Goal: Task Accomplishment & Management: Complete application form

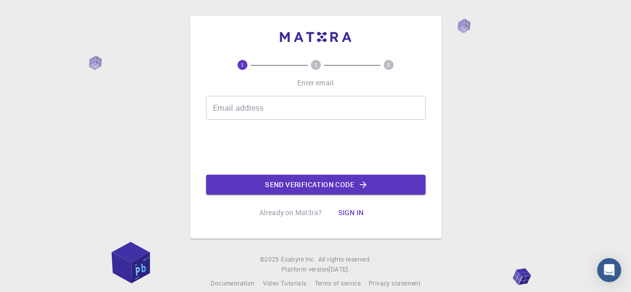
click at [305, 102] on input "Email address" at bounding box center [315, 108] width 219 height 24
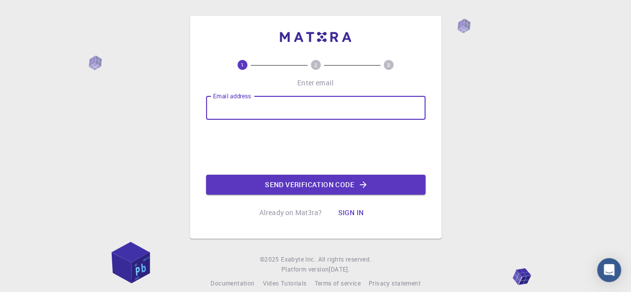
click at [305, 102] on input "Email address" at bounding box center [315, 108] width 219 height 24
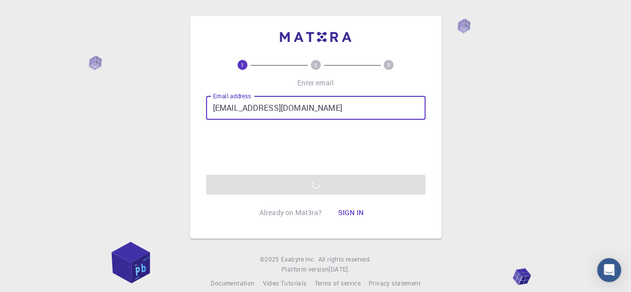
type input "[EMAIL_ADDRESS][DOMAIN_NAME]"
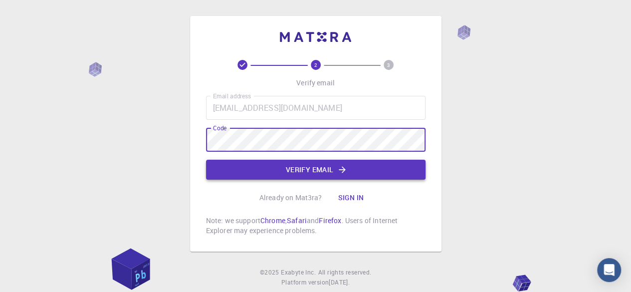
click at [302, 176] on button "Verify email" at bounding box center [315, 170] width 219 height 20
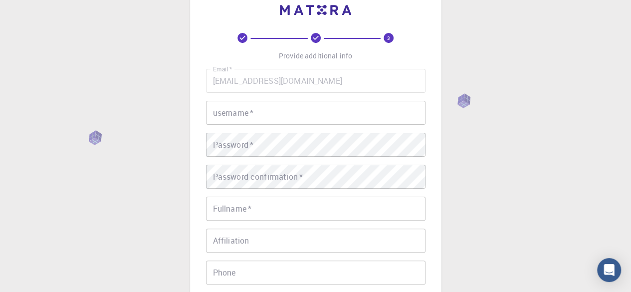
scroll to position [50, 0]
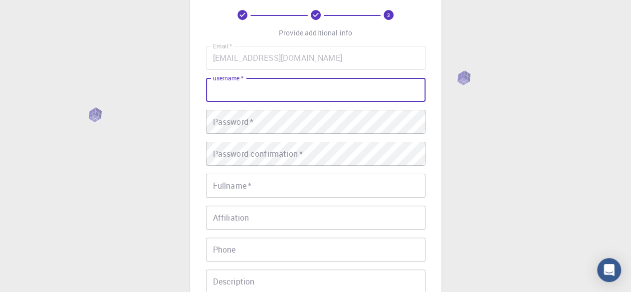
click at [275, 94] on input "username   *" at bounding box center [315, 90] width 219 height 24
type input "N"
type input "npndd"
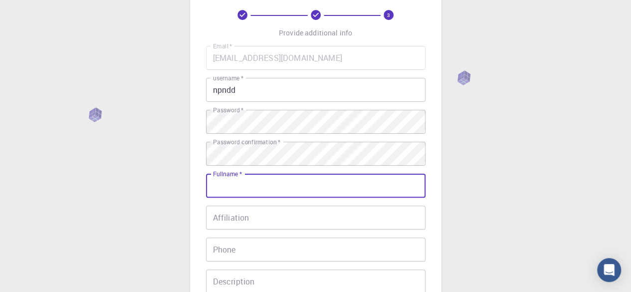
click at [263, 182] on input "Fullname   *" at bounding box center [315, 186] width 219 height 24
type input "[PERSON_NAME] [PERSON_NAME]"
click at [269, 233] on div "Email   * [EMAIL_ADDRESS][DOMAIN_NAME] Email   * username   * npndd username   …" at bounding box center [315, 183] width 219 height 274
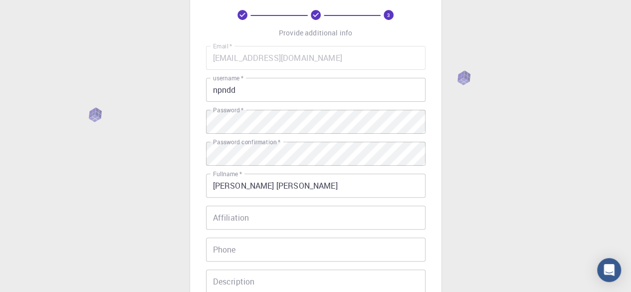
click at [267, 222] on input "Affiliation" at bounding box center [315, 217] width 219 height 24
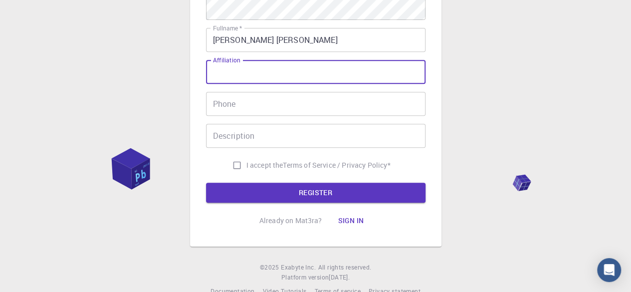
scroll to position [200, 0]
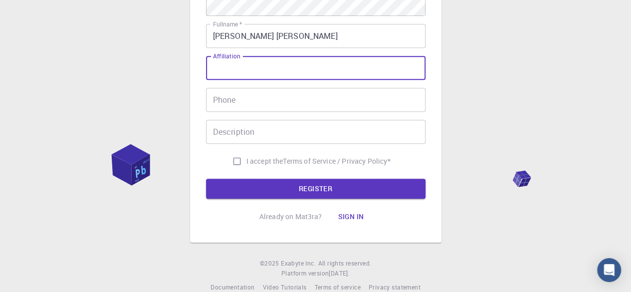
click at [255, 106] on input "Phone" at bounding box center [315, 100] width 219 height 24
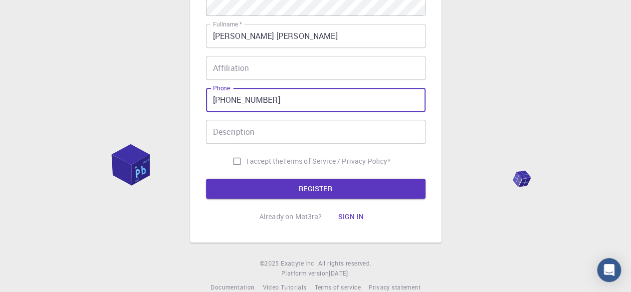
type input "[PHONE_NUMBER]"
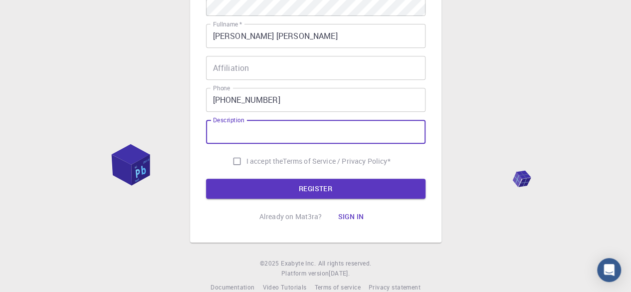
click at [254, 141] on input "Description" at bounding box center [315, 132] width 219 height 24
click at [272, 164] on span "I accept the" at bounding box center [264, 161] width 37 height 10
click at [246, 164] on input "I accept the Terms of Service / Privacy Policy *" at bounding box center [236, 161] width 19 height 19
checkbox input "true"
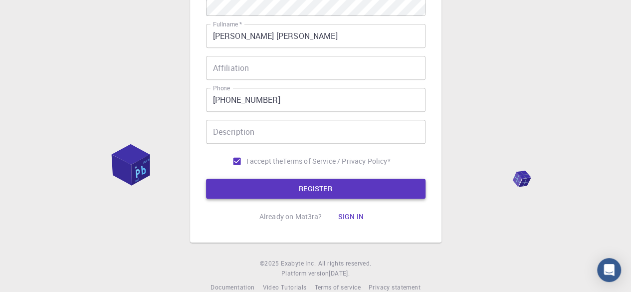
click at [276, 186] on button "REGISTER" at bounding box center [315, 189] width 219 height 20
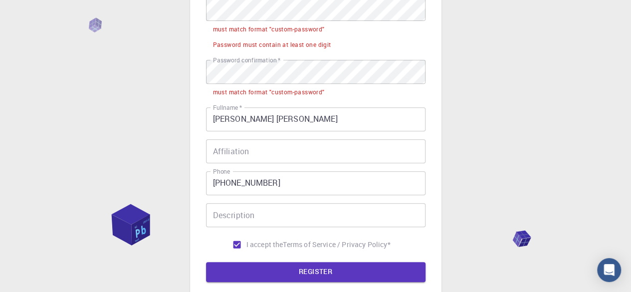
scroll to position [131, 0]
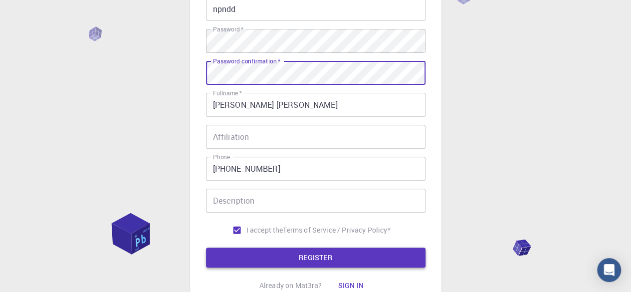
click at [305, 254] on button "REGISTER" at bounding box center [315, 257] width 219 height 20
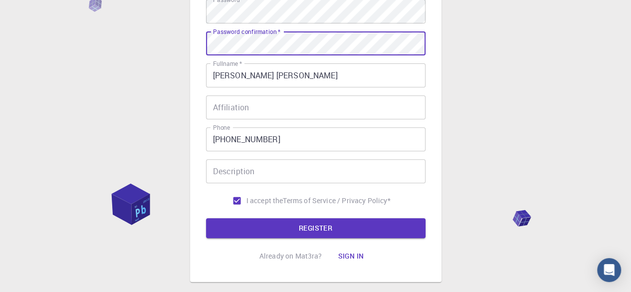
scroll to position [181, 0]
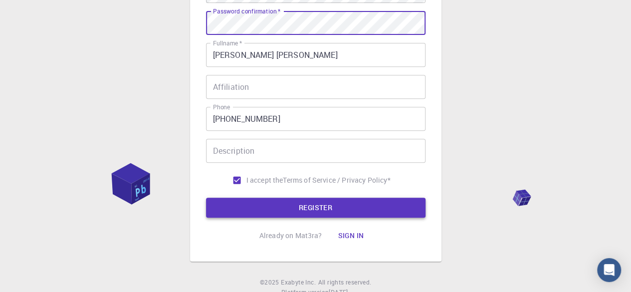
click at [270, 205] on button "REGISTER" at bounding box center [315, 208] width 219 height 20
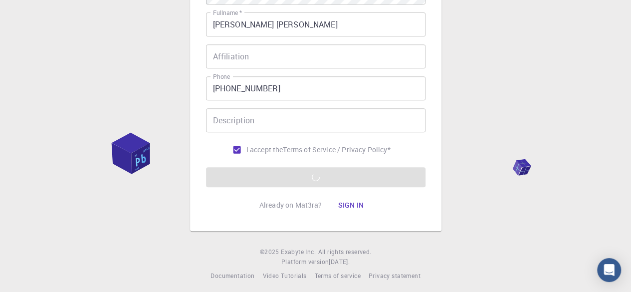
scroll to position [216, 0]
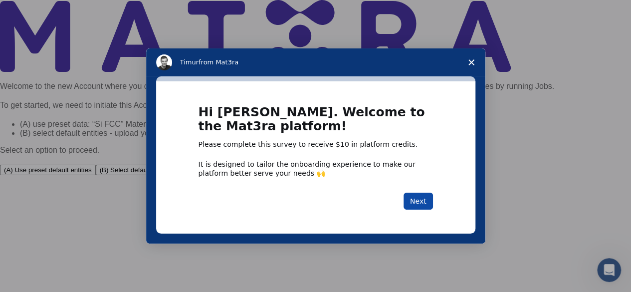
click at [426, 207] on button "Next" at bounding box center [417, 201] width 29 height 17
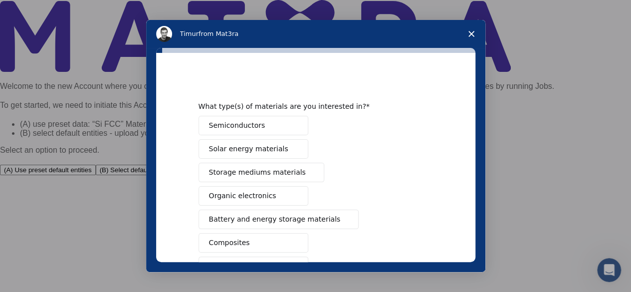
click at [235, 149] on span "Solar energy materials" at bounding box center [248, 149] width 79 height 10
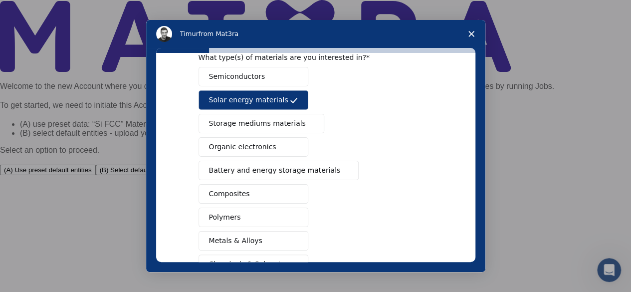
scroll to position [36, 0]
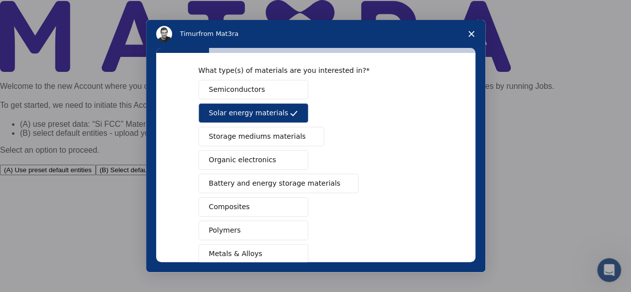
click at [213, 96] on button "Semiconductors" at bounding box center [254, 89] width 110 height 19
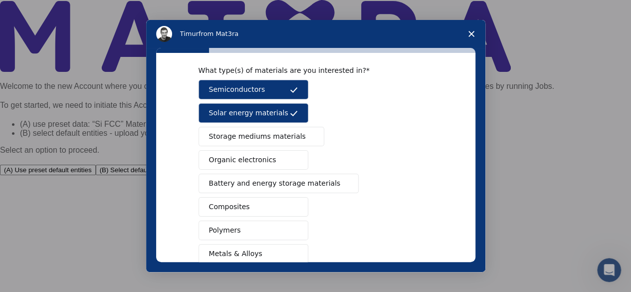
click at [218, 111] on span "Solar energy materials" at bounding box center [248, 113] width 79 height 10
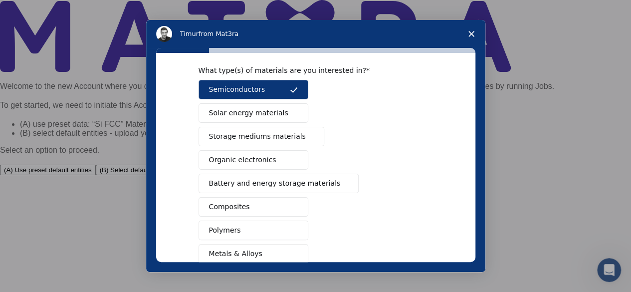
click at [214, 165] on button "Organic electronics" at bounding box center [254, 159] width 110 height 19
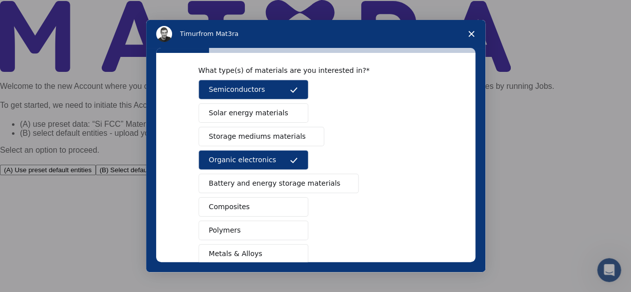
scroll to position [86, 0]
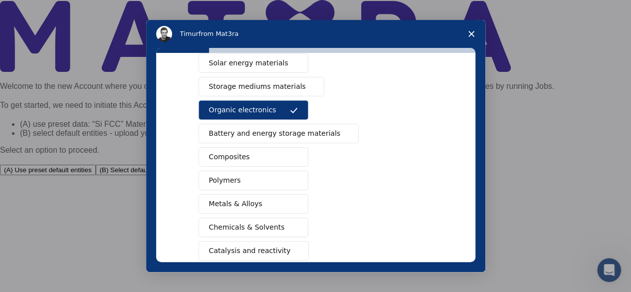
click at [226, 158] on span "Composites" at bounding box center [229, 157] width 41 height 10
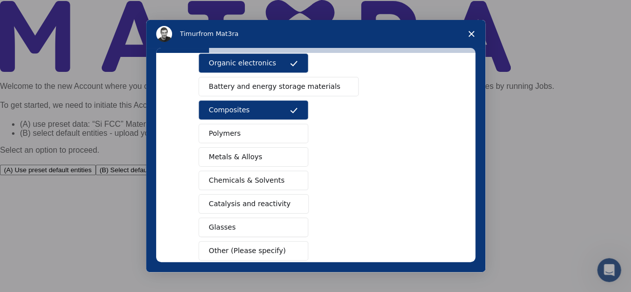
scroll to position [186, 0]
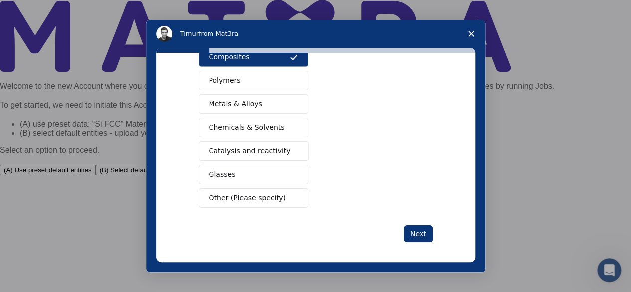
click at [220, 122] on span "Chemicals & Solvents" at bounding box center [247, 127] width 76 height 10
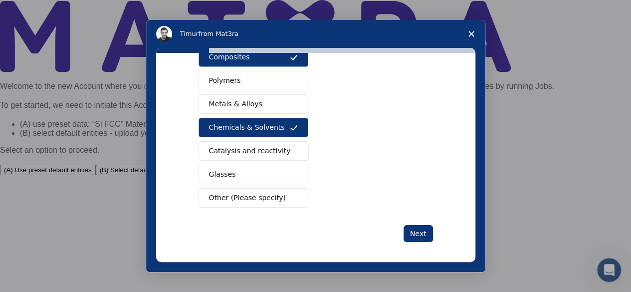
click at [397, 225] on div "Next" at bounding box center [316, 233] width 234 height 17
click at [401, 228] on div "Next" at bounding box center [316, 233] width 234 height 17
click at [407, 228] on button "Next" at bounding box center [417, 233] width 29 height 17
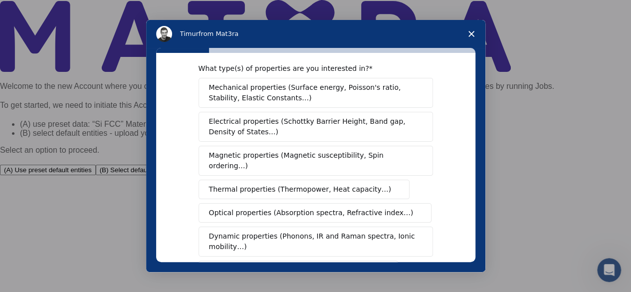
scroll to position [0, 0]
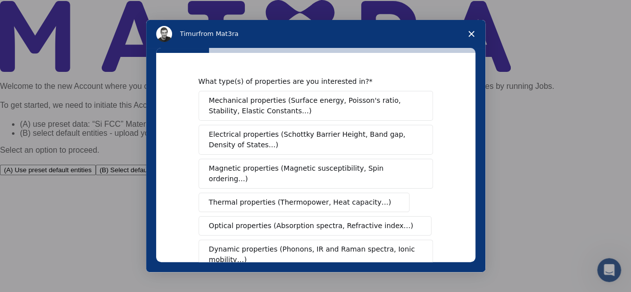
click at [309, 146] on span "Electrical properties (Schottky Barrier Height, Band gap, Density of States…)" at bounding box center [312, 139] width 207 height 21
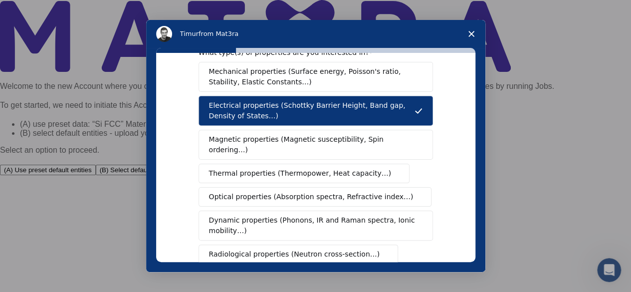
scroll to position [50, 0]
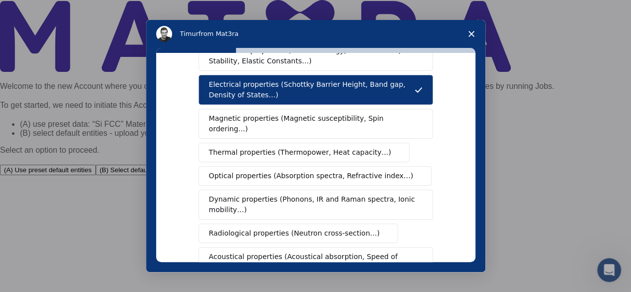
click at [305, 166] on button "Optical properties (Absorption spectra, Refractive index…)" at bounding box center [315, 175] width 233 height 19
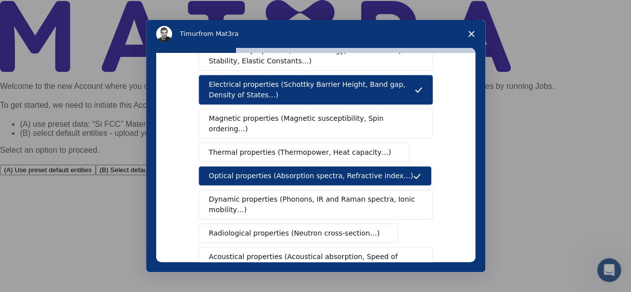
click at [305, 166] on button "Optical properties (Absorption spectra, Refractive index…)" at bounding box center [315, 175] width 233 height 19
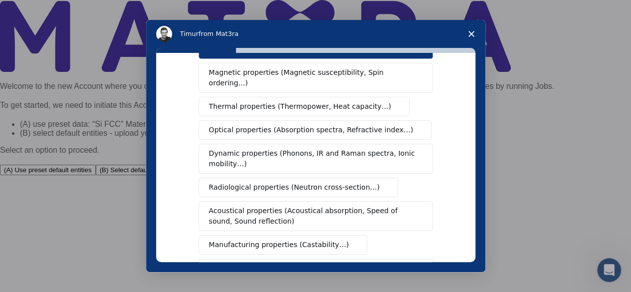
scroll to position [150, 0]
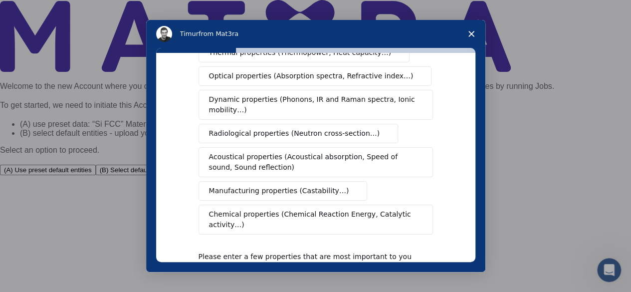
click at [277, 204] on button "Chemical properties (Chemical Reaction Energy, Catalytic activity…)" at bounding box center [316, 219] width 234 height 30
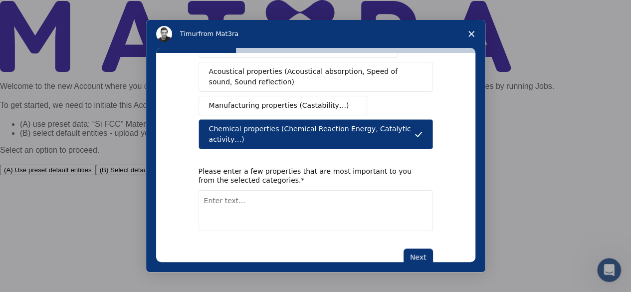
scroll to position [237, 0]
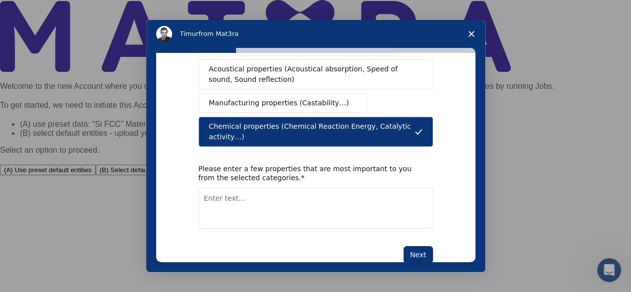
click at [417, 219] on div "What type(s) of properties are you interested in? Mechanical properties (Surfac…" at bounding box center [316, 50] width 234 height 423
click at [417, 246] on button "Next" at bounding box center [417, 254] width 29 height 17
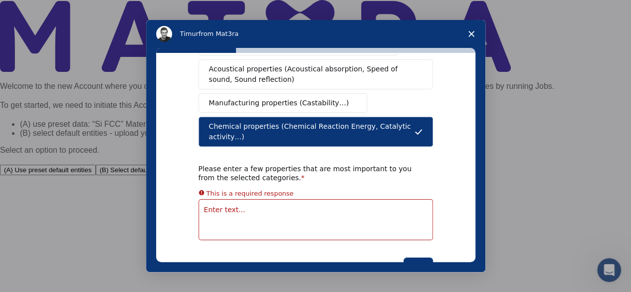
click at [356, 200] on textarea "Enter text..." at bounding box center [316, 219] width 234 height 41
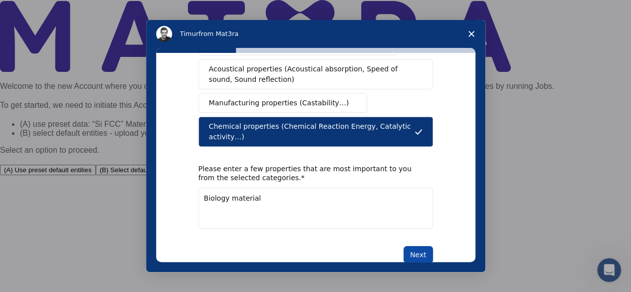
type textarea "Biology material"
click at [418, 246] on button "Next" at bounding box center [417, 254] width 29 height 17
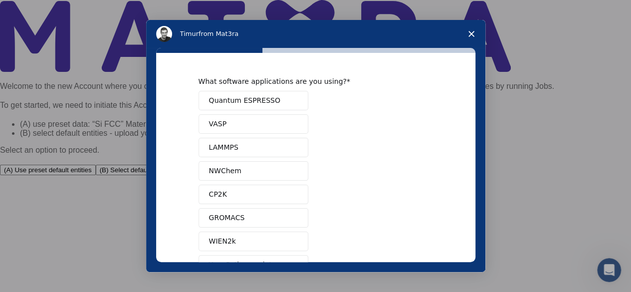
click at [243, 80] on div "What software applications are you using?" at bounding box center [308, 81] width 219 height 9
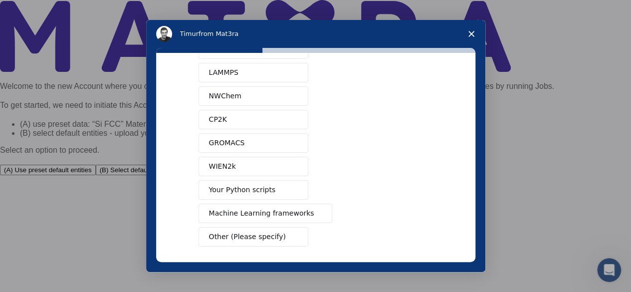
scroll to position [114, 0]
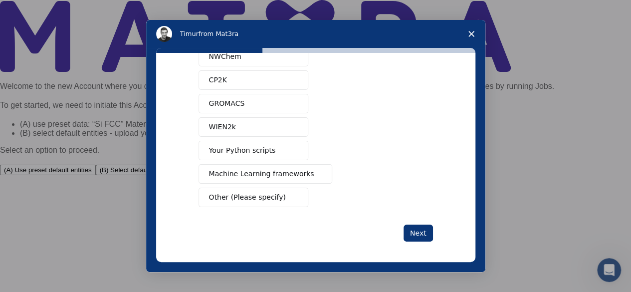
click at [425, 229] on button "Next" at bounding box center [417, 232] width 29 height 17
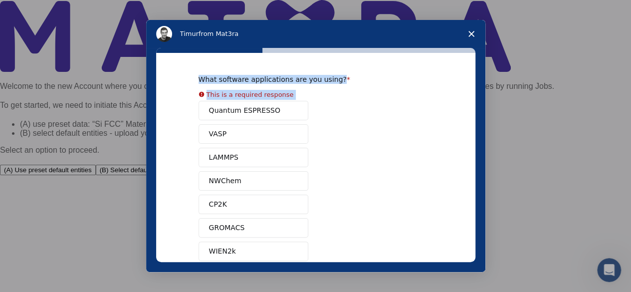
scroll to position [0, 0]
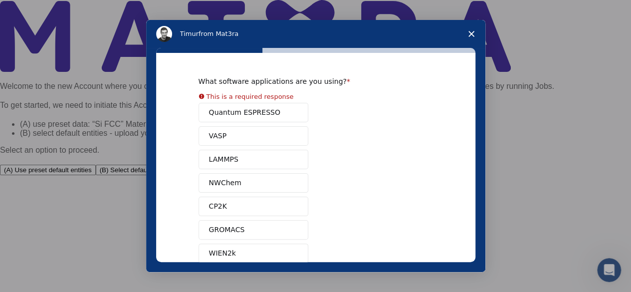
click at [357, 156] on div "Quantum ESPRESSO VASP LAMMPS NWChem CP2K GROMACS WIEN2k Your Python scripts Mac…" at bounding box center [316, 218] width 234 height 230
click at [283, 78] on div "What software applications are you using?" at bounding box center [308, 81] width 219 height 9
click at [282, 78] on div "What software applications are you using?" at bounding box center [308, 81] width 219 height 9
copy div "What software applications are you using?"
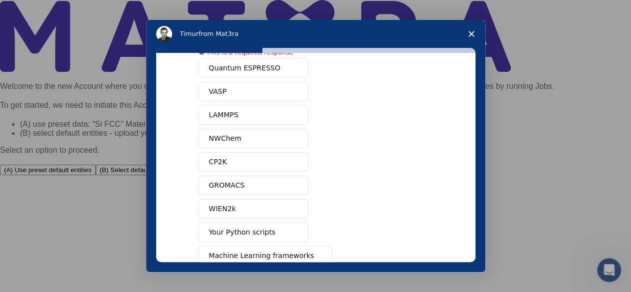
scroll to position [100, 0]
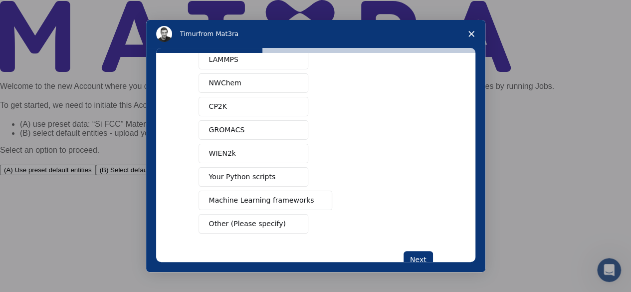
click at [423, 174] on div "Quantum ESPRESSO VASP LAMMPS NWChem CP2K GROMACS WIEN2k Your Python scripts Mac…" at bounding box center [316, 118] width 234 height 230
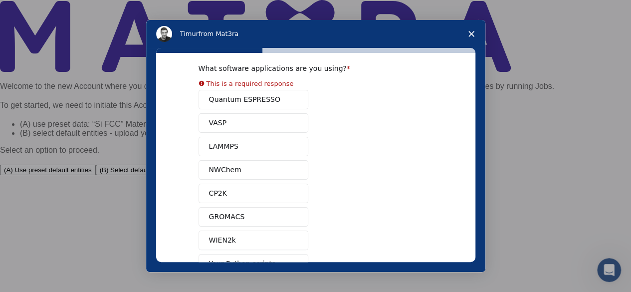
scroll to position [0, 0]
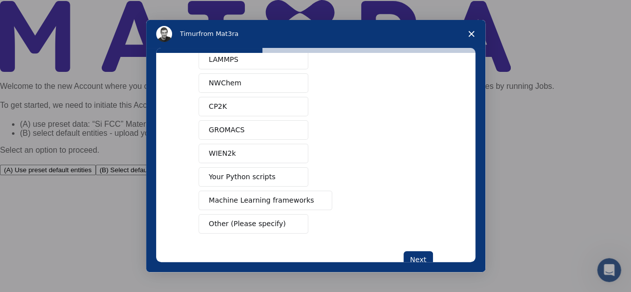
click at [259, 221] on span "Other (Please specify)" at bounding box center [247, 223] width 77 height 10
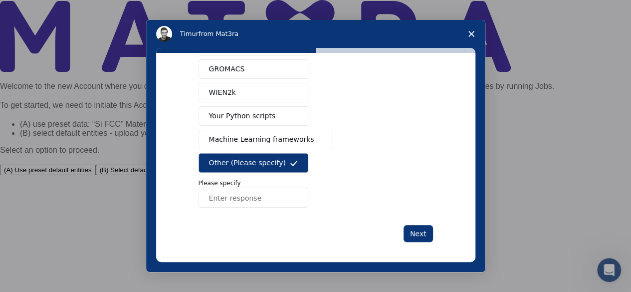
scroll to position [149, 0]
click at [262, 178] on p "Please specify" at bounding box center [316, 182] width 234 height 9
click at [263, 187] on input "Enter response" at bounding box center [254, 197] width 110 height 20
type input "i do not use any"
click at [408, 220] on div "What software applications are you using? Quantum ESPRESSO VASP LAMMPS NWChem C…" at bounding box center [316, 85] width 234 height 314
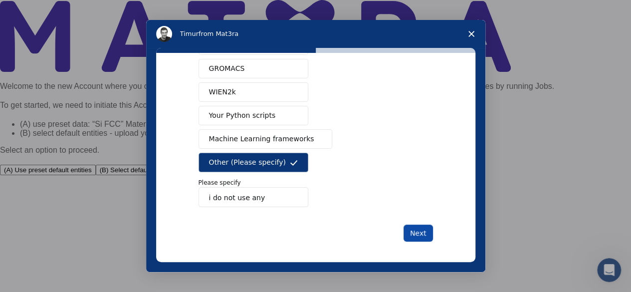
click at [411, 224] on button "Next" at bounding box center [417, 232] width 29 height 17
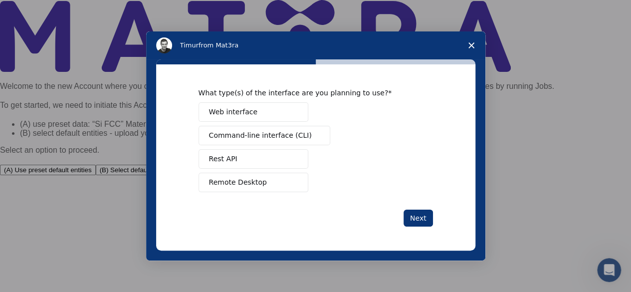
scroll to position [0, 0]
click at [281, 118] on button "Web interface" at bounding box center [254, 111] width 110 height 19
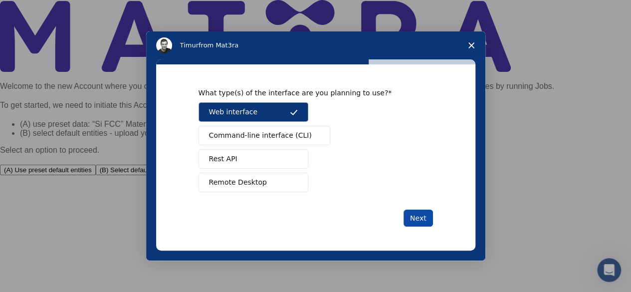
click at [429, 213] on button "Next" at bounding box center [417, 217] width 29 height 17
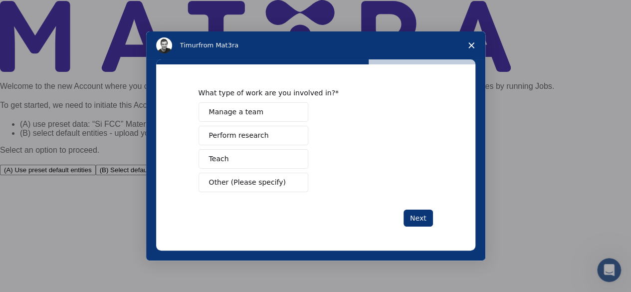
click at [429, 213] on button "Next" at bounding box center [417, 217] width 29 height 17
click at [266, 111] on button "Manage a team" at bounding box center [254, 111] width 110 height 19
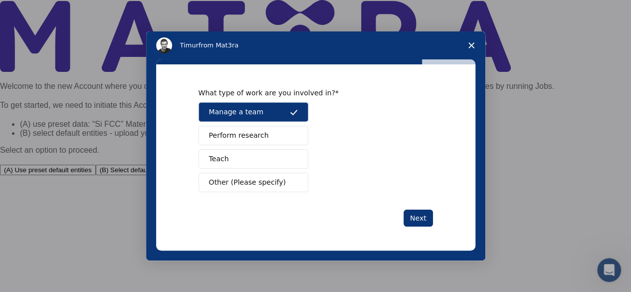
click at [283, 121] on button "Manage a team" at bounding box center [254, 111] width 110 height 19
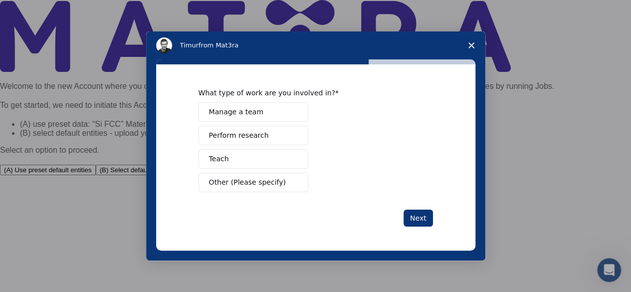
click at [280, 142] on button "Perform research" at bounding box center [254, 135] width 110 height 19
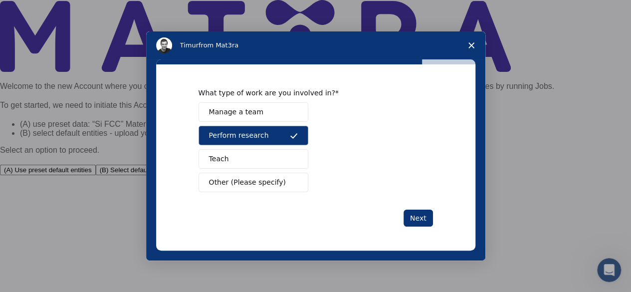
drag, startPoint x: 390, startPoint y: 192, endPoint x: 411, endPoint y: 208, distance: 27.3
click at [393, 194] on div "What type of work are you involved in? Manage a team Perform research Teach Oth…" at bounding box center [316, 157] width 234 height 138
click at [411, 209] on div "Next" at bounding box center [316, 217] width 234 height 17
click at [412, 210] on div "Next" at bounding box center [316, 217] width 234 height 17
click at [412, 212] on button "Next" at bounding box center [417, 217] width 29 height 17
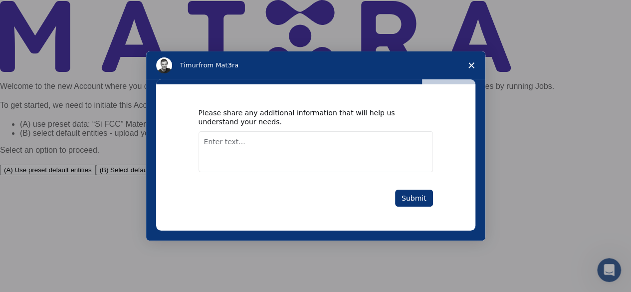
click at [412, 212] on div "Please share any additional information that will help us understand your needs…" at bounding box center [315, 157] width 319 height 146
click at [349, 112] on div "Please share any additional information that will help us understand your needs." at bounding box center [308, 117] width 219 height 18
click at [347, 138] on textarea "Enter text..." at bounding box center [316, 151] width 234 height 41
type textarea "no"
click at [418, 199] on button "Submit" at bounding box center [414, 198] width 38 height 17
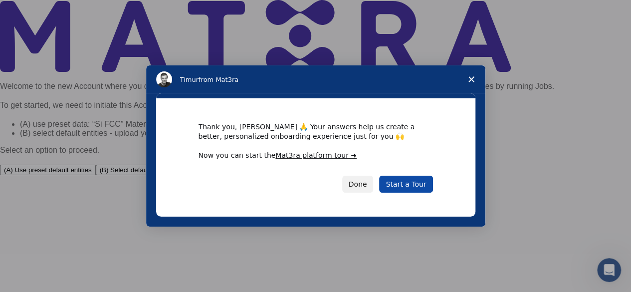
click at [403, 189] on link "Start a Tour" at bounding box center [405, 184] width 53 height 17
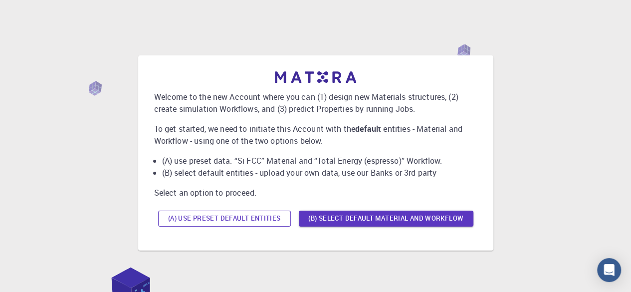
click at [271, 219] on button "(A) Use preset default entities" at bounding box center [224, 218] width 133 height 16
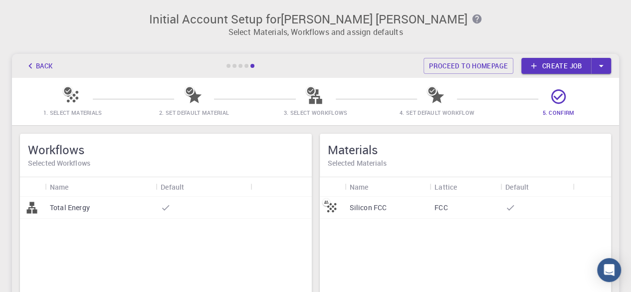
click at [63, 94] on span "1. Select Materials" at bounding box center [72, 105] width 113 height 23
click at [454, 69] on link "Proceed to homepage" at bounding box center [468, 66] width 90 height 16
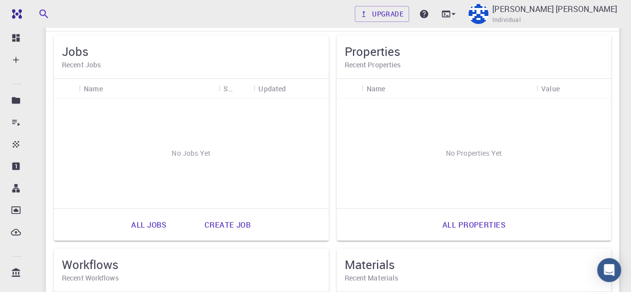
scroll to position [299, 0]
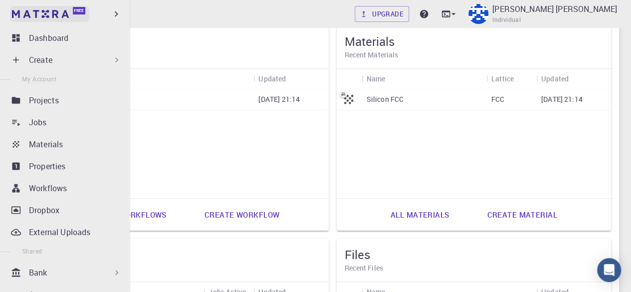
click at [26, 8] on link "Free" at bounding box center [49, 14] width 79 height 16
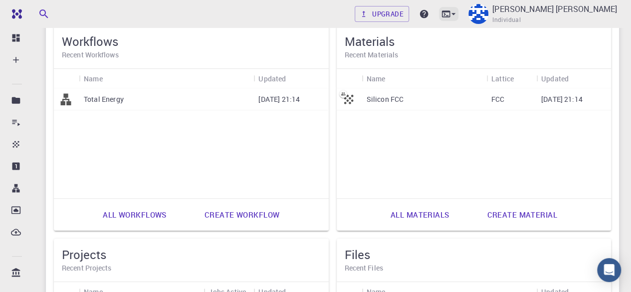
click at [450, 12] on icon at bounding box center [445, 13] width 8 height 6
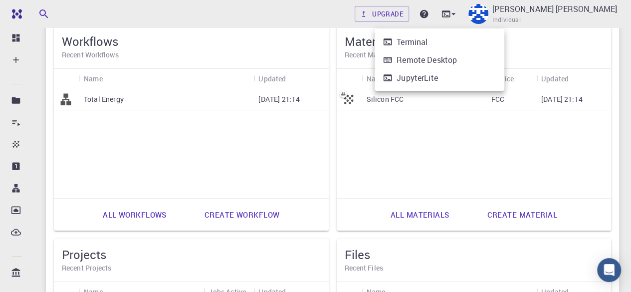
click at [21, 32] on div at bounding box center [315, 146] width 631 height 292
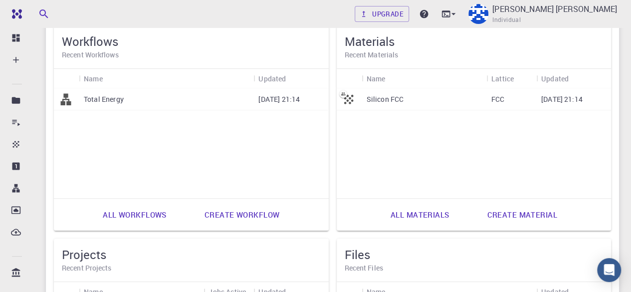
click at [271, 98] on p "09-20-2025 21:14" at bounding box center [278, 99] width 41 height 10
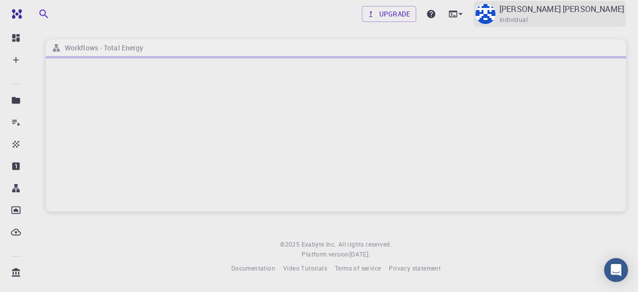
click at [611, 4] on p "[PERSON_NAME] [PERSON_NAME]" at bounding box center [562, 9] width 125 height 12
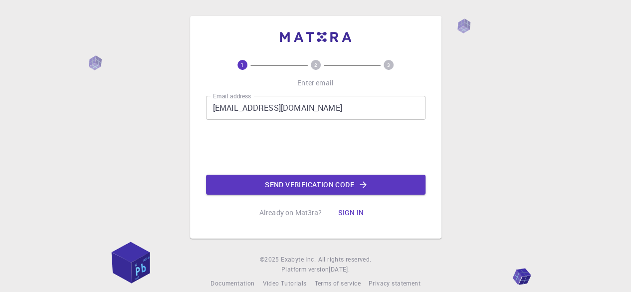
click at [267, 179] on button "Send verification code" at bounding box center [315, 185] width 219 height 20
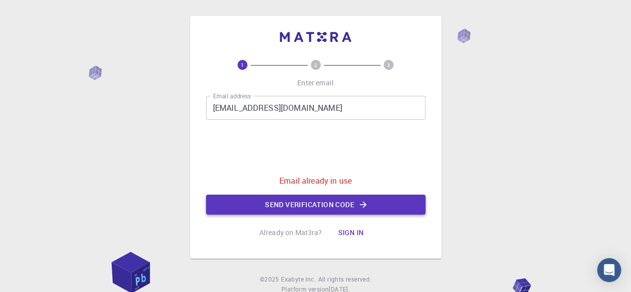
click at [342, 207] on button "Send verification code" at bounding box center [315, 205] width 219 height 20
click at [347, 233] on button "Sign in" at bounding box center [351, 232] width 42 height 20
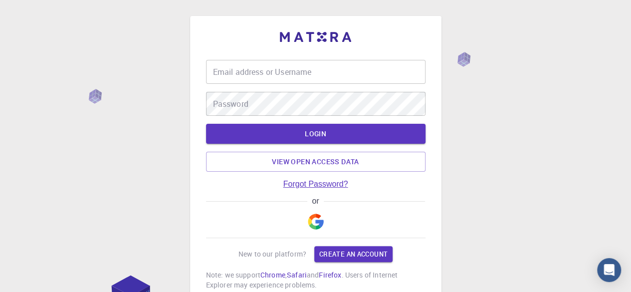
type input "[EMAIL_ADDRESS][DOMAIN_NAME]"
click at [310, 136] on button "LOGIN" at bounding box center [315, 134] width 219 height 20
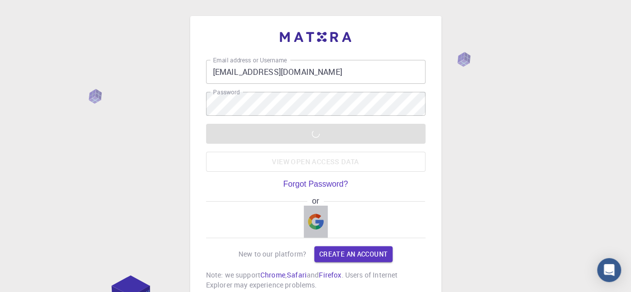
click at [327, 219] on button "button" at bounding box center [316, 221] width 24 height 32
